Goal: Communication & Community: Answer question/provide support

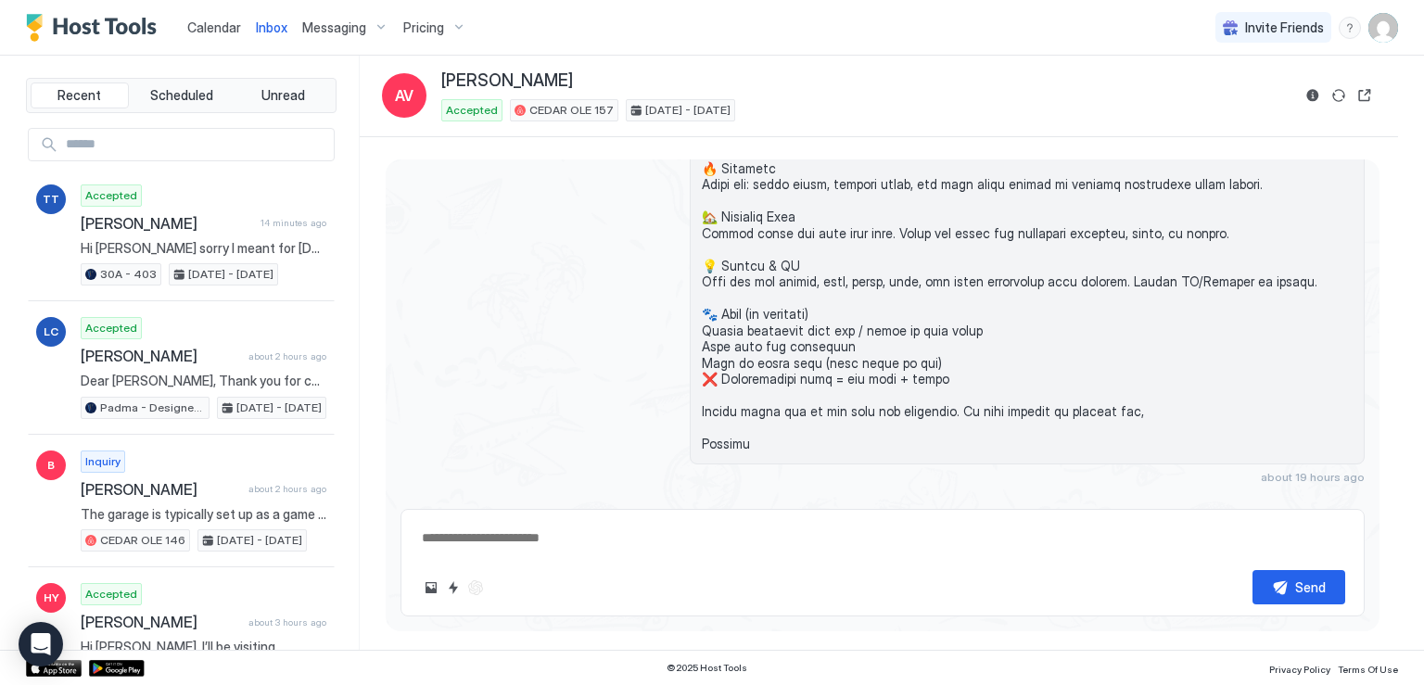
scroll to position [1517, 0]
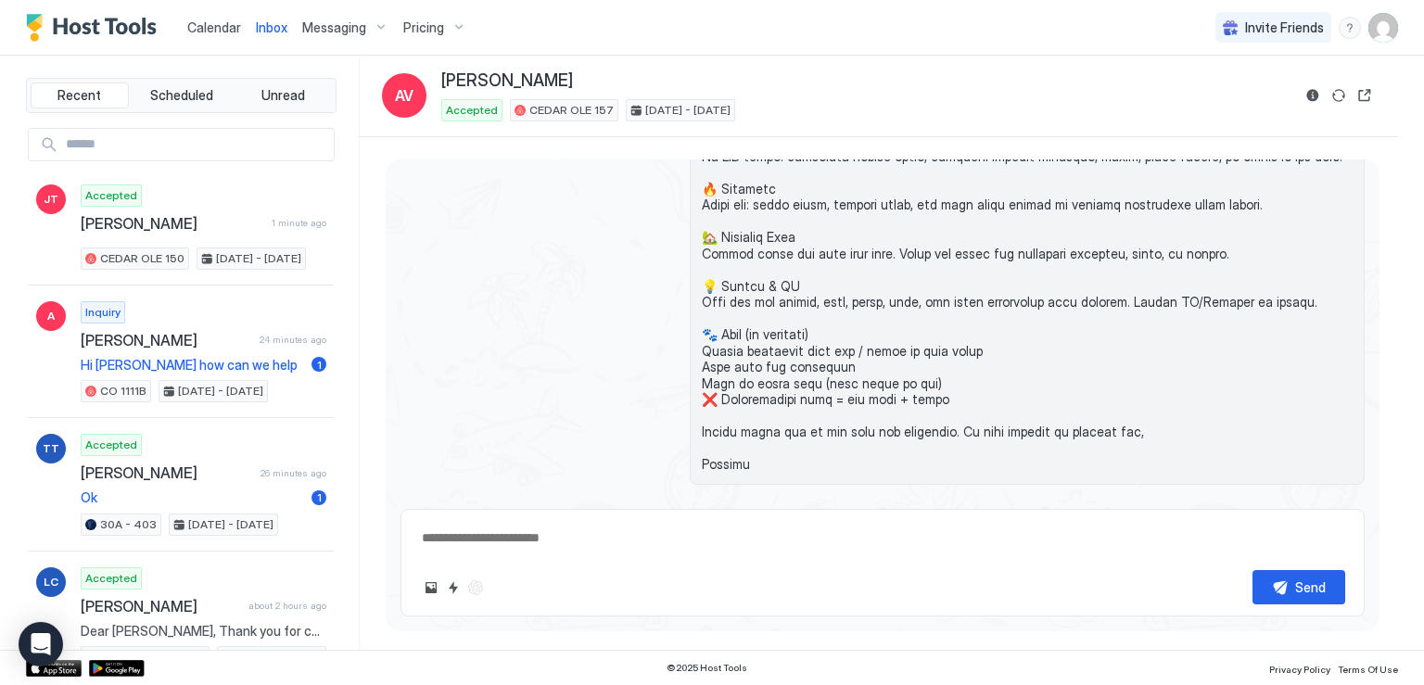
type textarea "*"
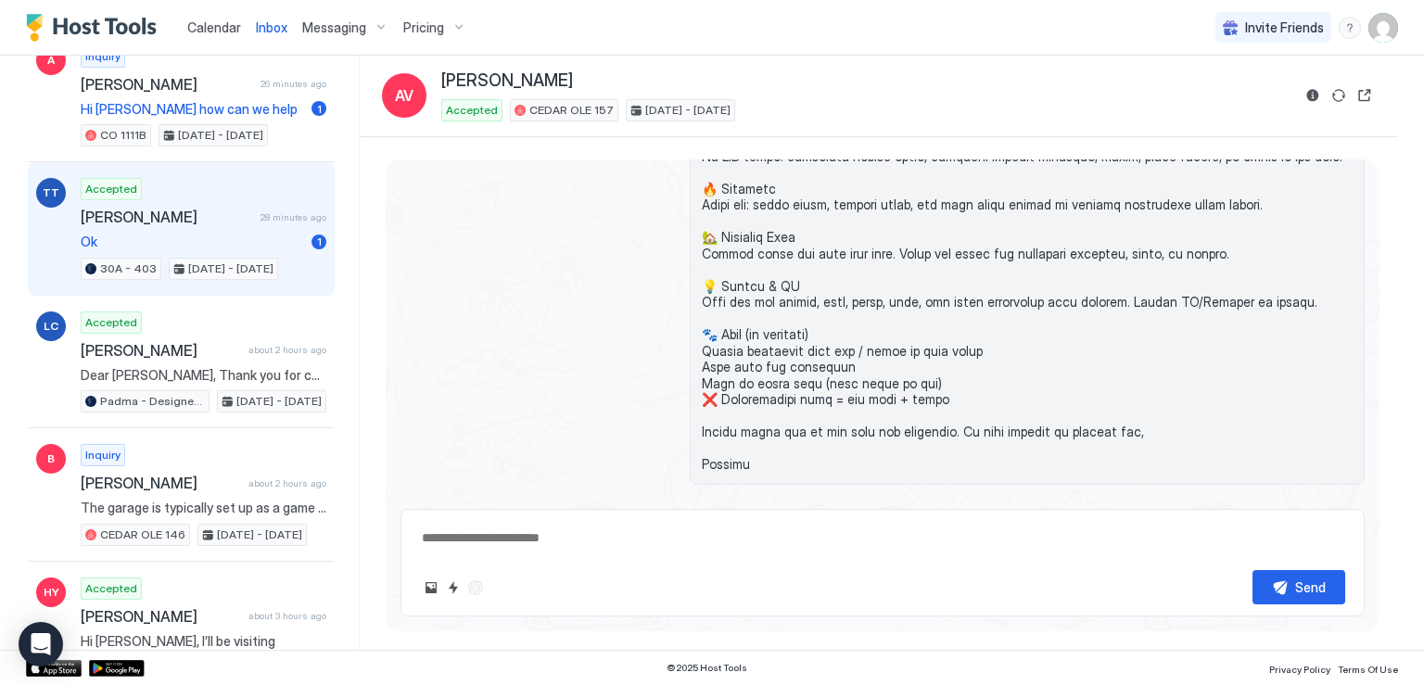
scroll to position [371, 0]
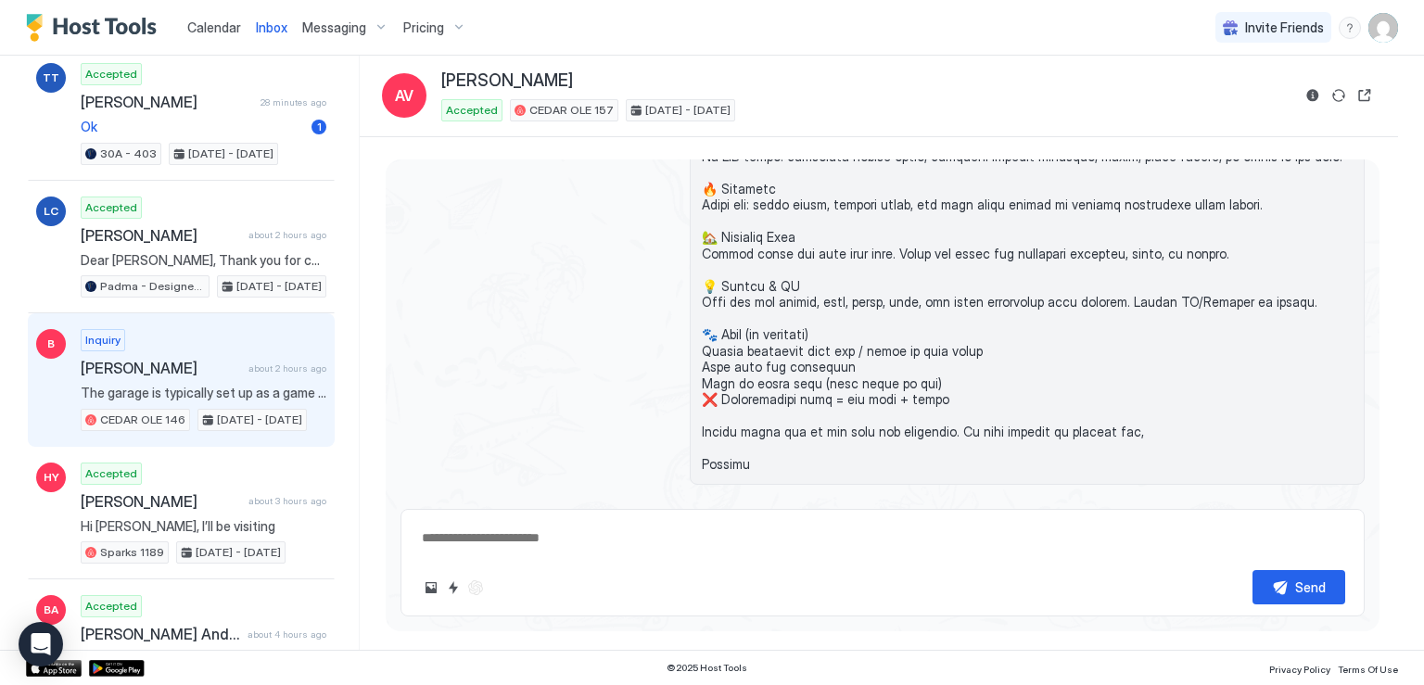
drag, startPoint x: 205, startPoint y: 390, endPoint x: 231, endPoint y: 398, distance: 27.0
click at [205, 390] on span "The garage is typically set up as a game room, but the ping pong table is folda…" at bounding box center [204, 393] width 246 height 17
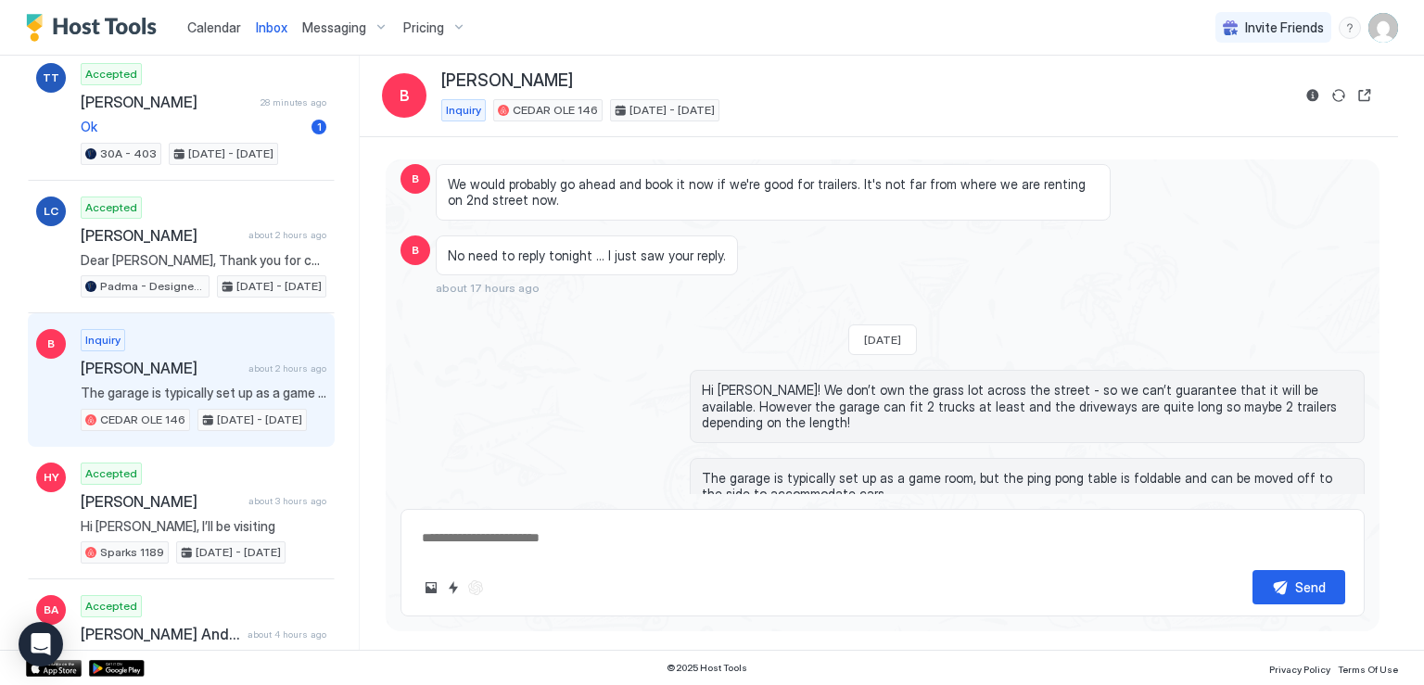
scroll to position [764, 0]
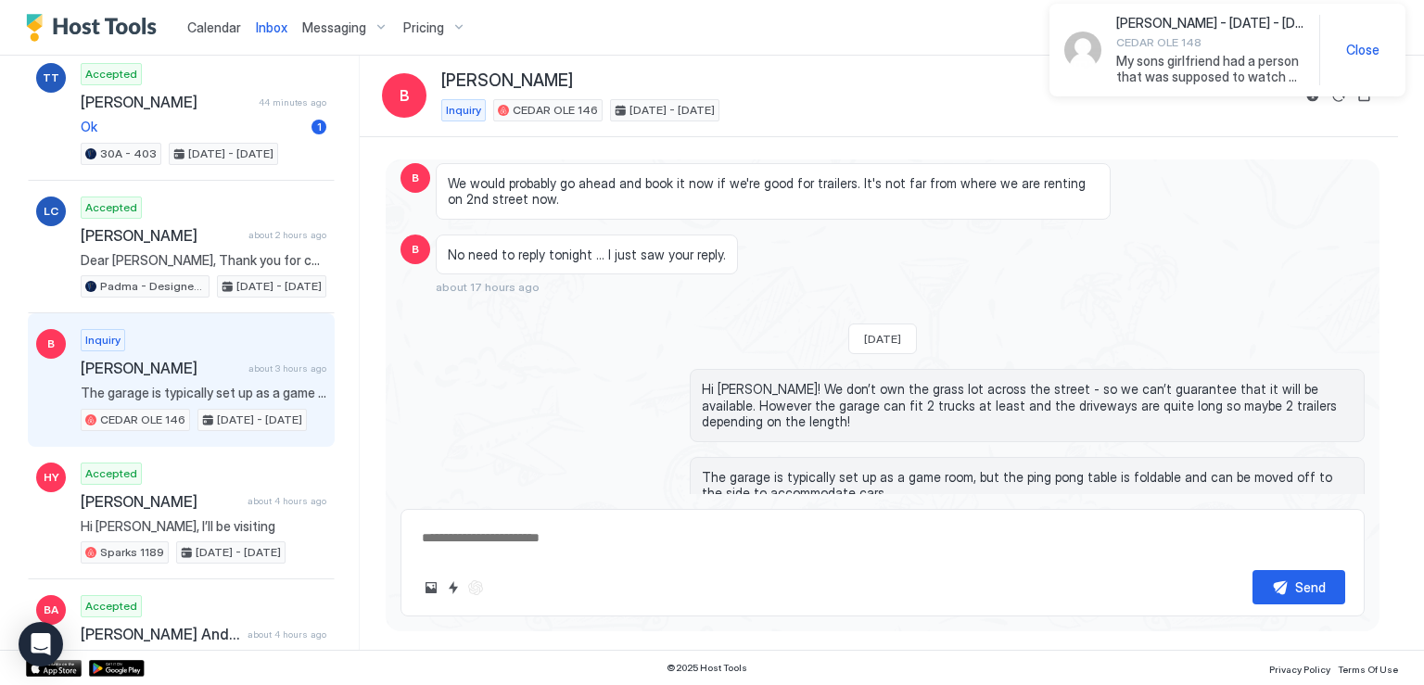
click at [1201, 79] on span "My sons girlfriend had a person that was supposed to watch her dog. For some re…" at bounding box center [1210, 69] width 188 height 32
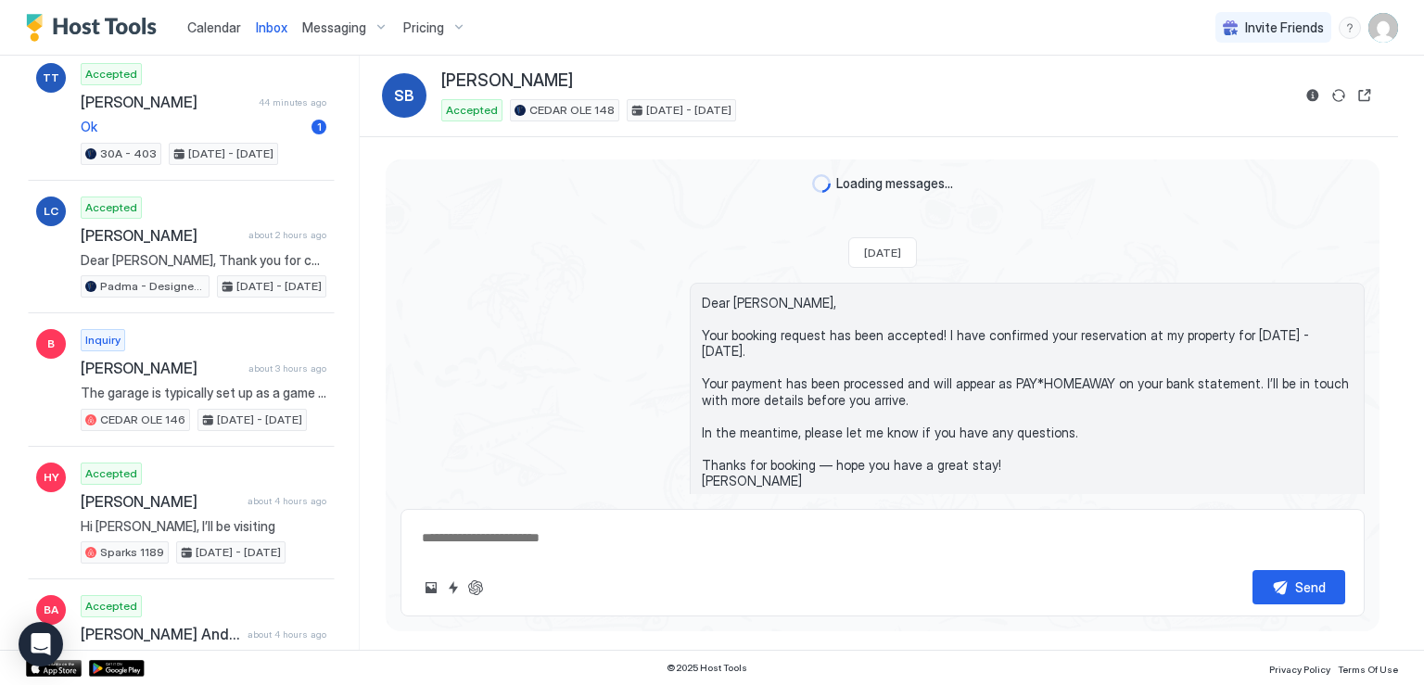
scroll to position [4006, 0]
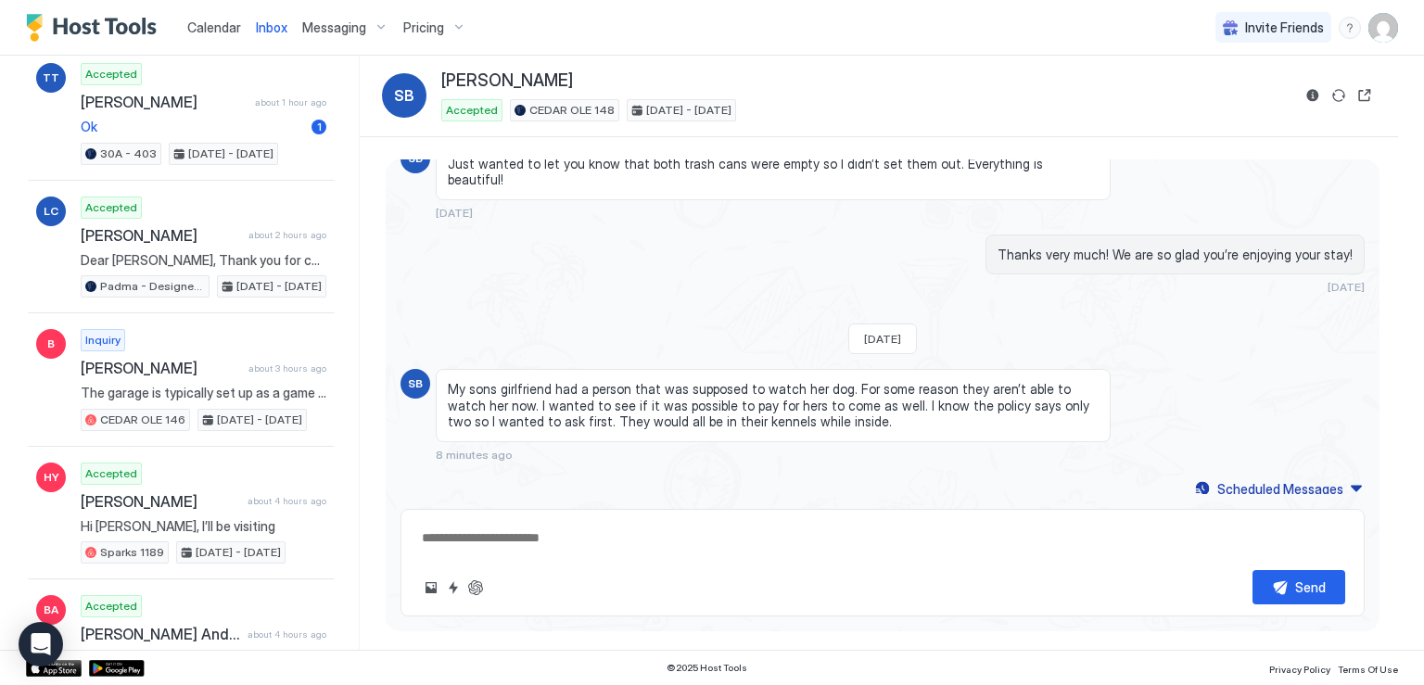
click at [1421, 465] on div "Recent Scheduled Unread JT Accepted [PERSON_NAME] 20 minutes ago CEDAR OLE 150 …" at bounding box center [712, 353] width 1424 height 594
drag, startPoint x: 1421, startPoint y: 465, endPoint x: 1424, endPoint y: 475, distance: 10.0
click at [1423, 475] on html "Calendar Inbox Messaging Pricing Invite Friends TF Recent Scheduled Unread JT A…" at bounding box center [712, 342] width 1424 height 685
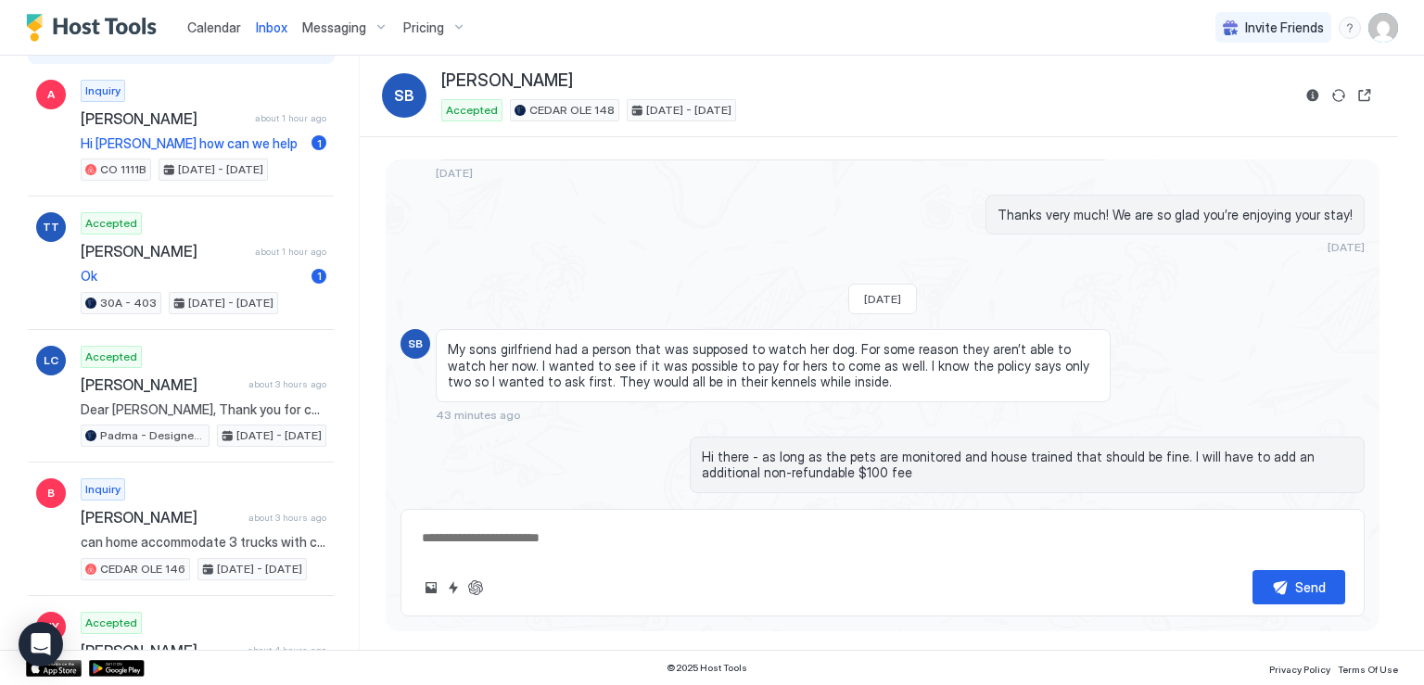
scroll to position [3474, 0]
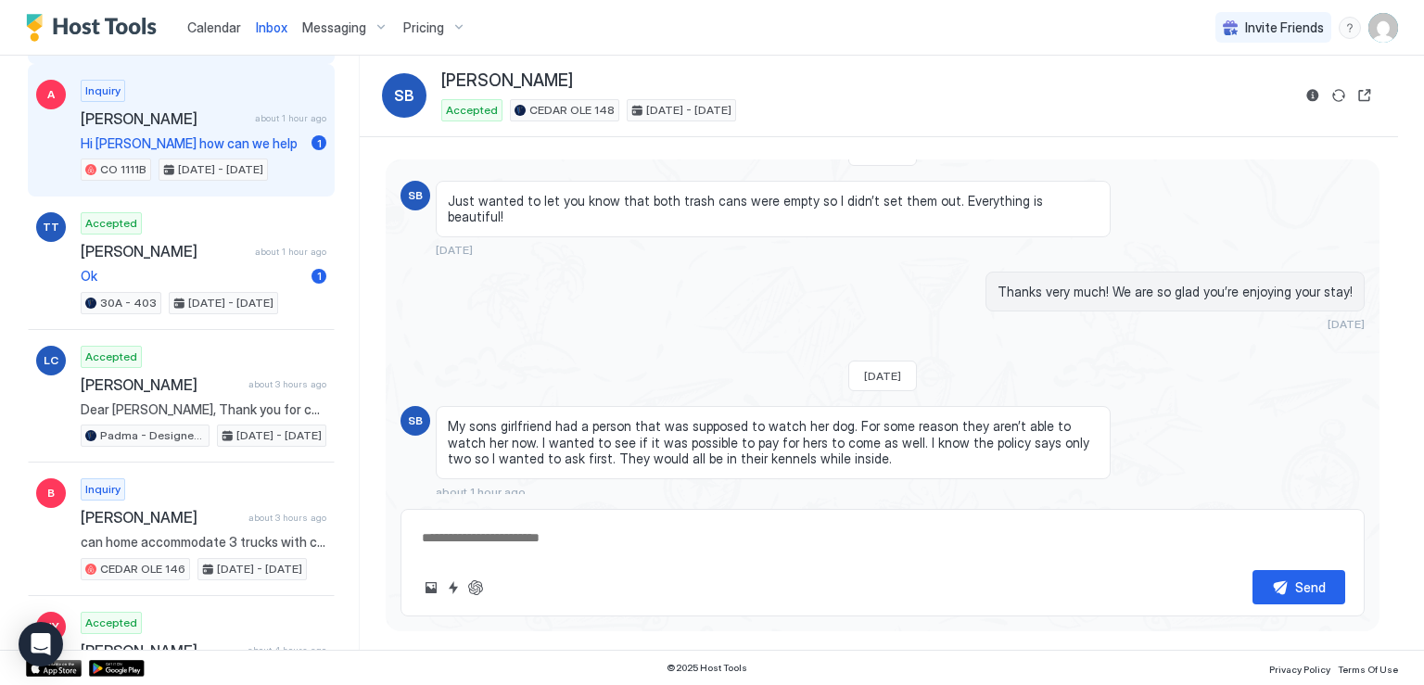
click at [164, 137] on span "Hi [PERSON_NAME] how can we help" at bounding box center [192, 143] width 223 height 17
